Goal: Task Accomplishment & Management: Manage account settings

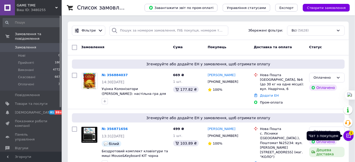
click at [351, 138] on icon at bounding box center [349, 136] width 4 height 4
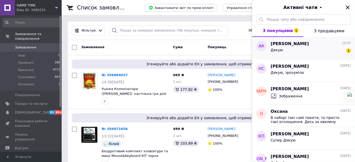
click at [317, 54] on div "Дякую 1" at bounding box center [311, 51] width 80 height 8
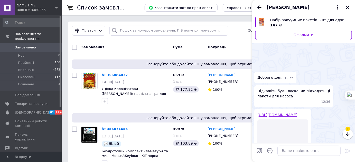
scroll to position [137, 0]
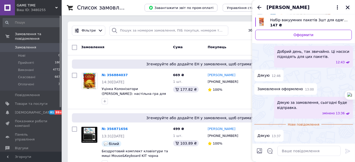
click at [348, 7] on icon "Закрити" at bounding box center [348, 7] width 5 height 5
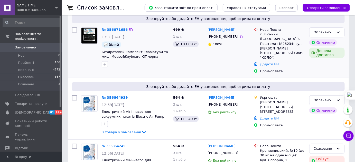
scroll to position [109, 0]
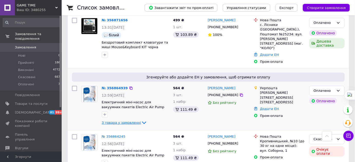
click at [141, 120] on icon at bounding box center [144, 123] width 6 height 6
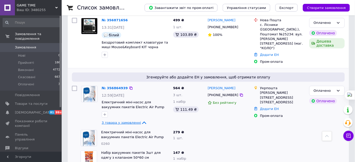
click at [141, 120] on icon at bounding box center [144, 123] width 6 height 6
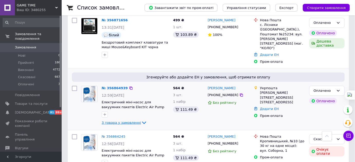
click at [118, 86] on div "№ 356864939" at bounding box center [114, 89] width 27 height 6
click at [118, 86] on link "№ 356864939" at bounding box center [115, 88] width 26 height 4
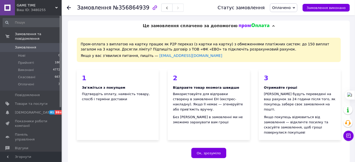
click at [290, 6] on span "Оплачено" at bounding box center [281, 8] width 19 height 4
click at [288, 21] on li "Прийнято" at bounding box center [283, 18] width 27 height 8
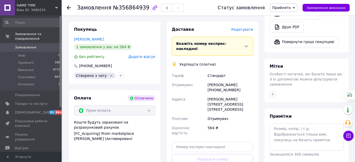
scroll to position [382, 0]
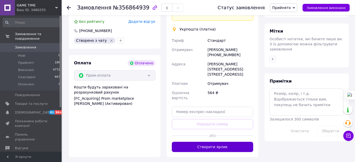
click at [232, 142] on button "Створити ярлик" at bounding box center [212, 147] width 81 height 10
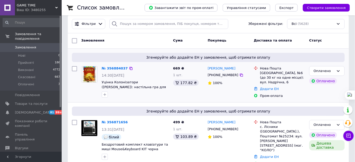
scroll to position [39, 0]
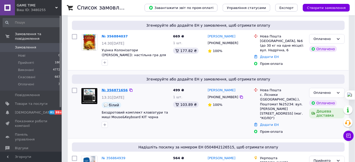
click at [108, 90] on link "№ 356871656" at bounding box center [115, 90] width 26 height 4
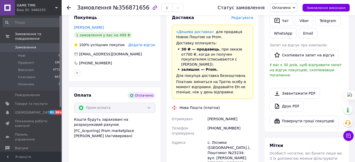
scroll to position [296, 0]
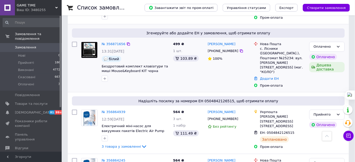
scroll to position [85, 0]
click at [113, 98] on div "Надішліть посилку за номером ЕН 0504842126515, щоб отримати оплату" at bounding box center [208, 101] width 273 height 9
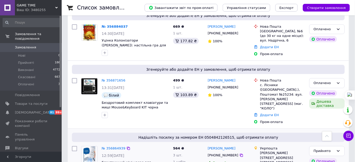
scroll to position [23, 0]
